Goal: Navigation & Orientation: Find specific page/section

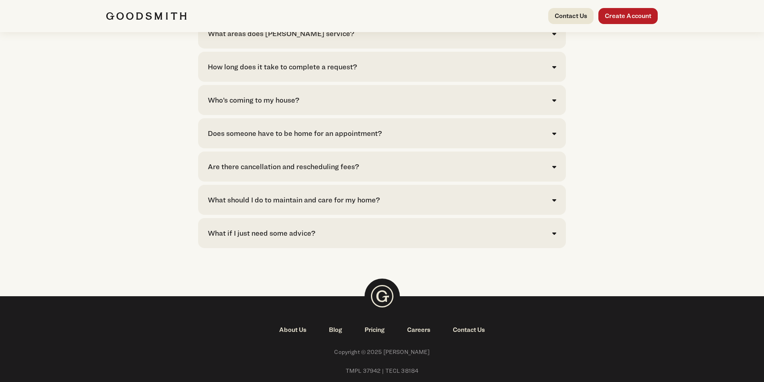
scroll to position [1770, 0]
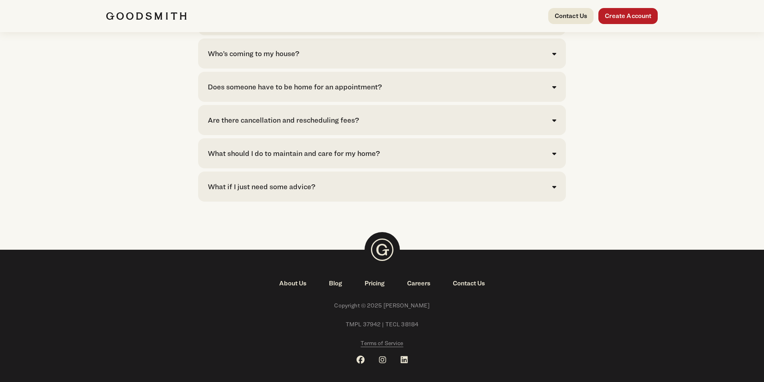
click at [357, 202] on div "What if I just need some advice? We are here for you. Don’t ask Google; ask Goo…" at bounding box center [382, 187] width 368 height 30
click at [365, 192] on div "What if I just need some advice?" at bounding box center [382, 186] width 348 height 11
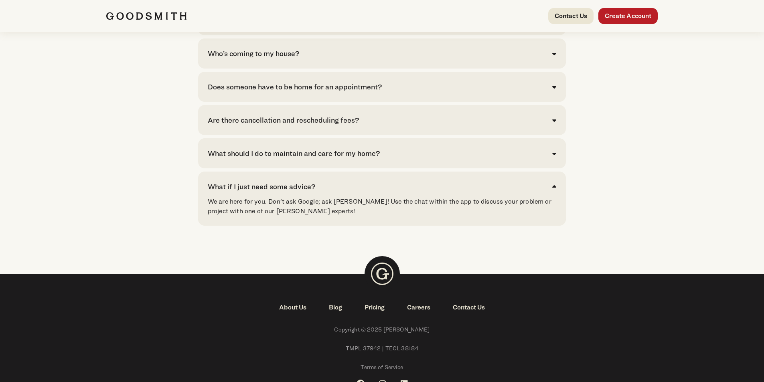
click at [298, 312] on link "About Us" at bounding box center [293, 308] width 50 height 10
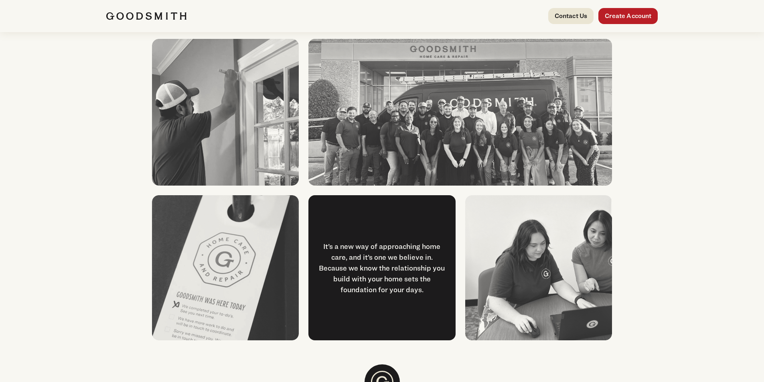
scroll to position [1027, 0]
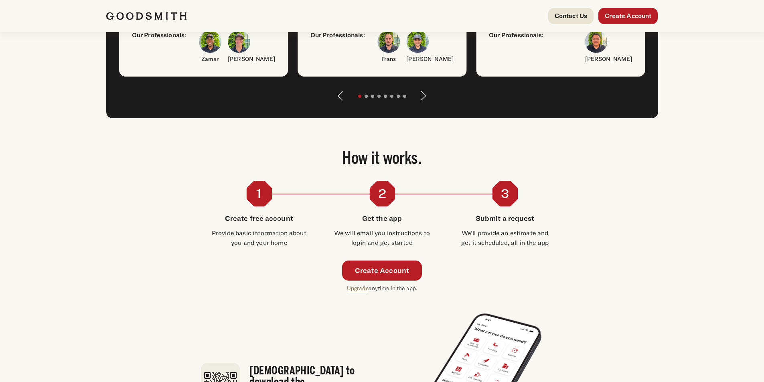
drag, startPoint x: 394, startPoint y: 245, endPoint x: 396, endPoint y: 201, distance: 44.5
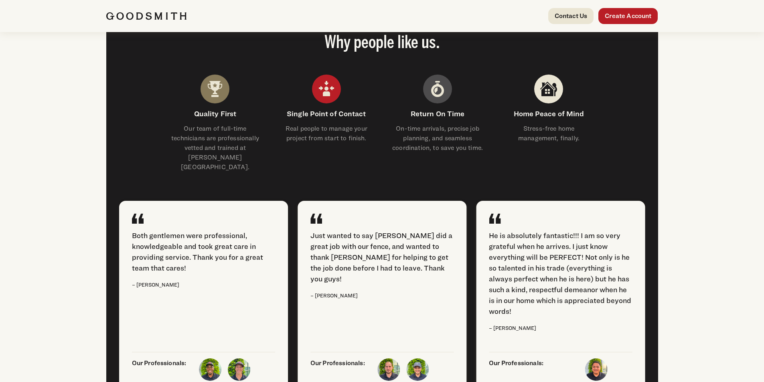
drag, startPoint x: 396, startPoint y: 201, endPoint x: 391, endPoint y: 153, distance: 48.3
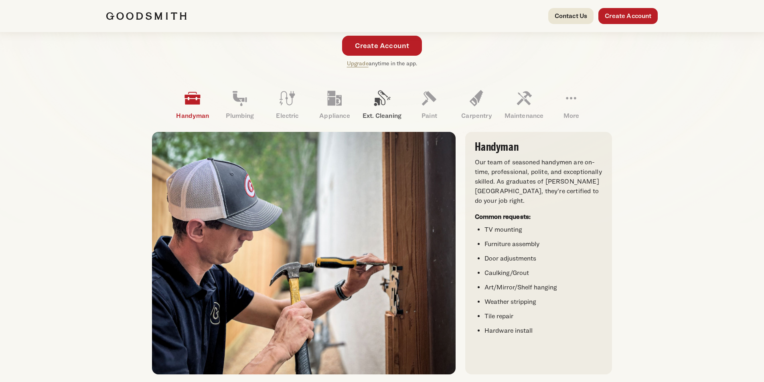
scroll to position [173, 0]
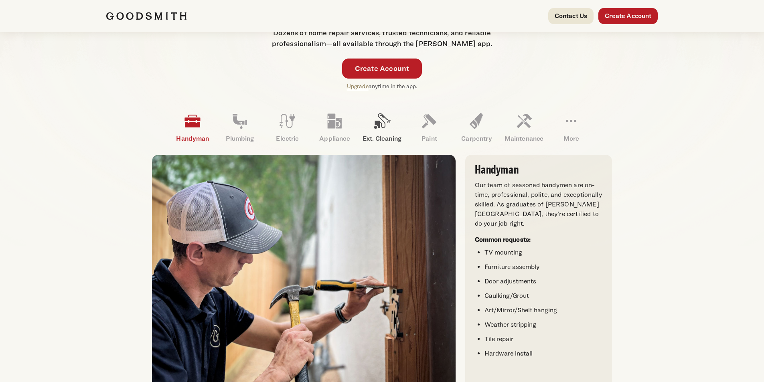
drag, startPoint x: 394, startPoint y: 159, endPoint x: 397, endPoint y: 122, distance: 37.4
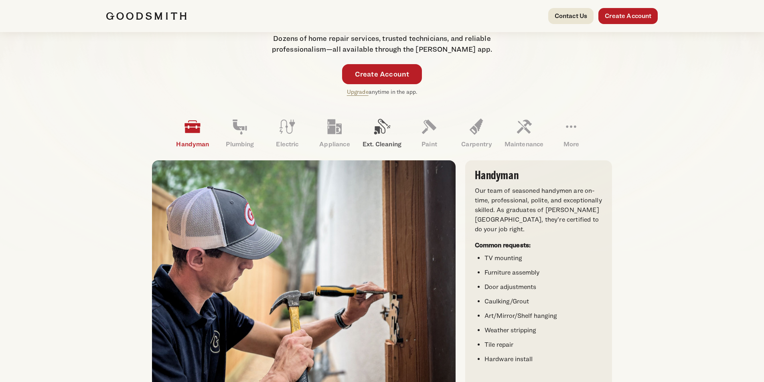
scroll to position [0, 0]
